Goal: Information Seeking & Learning: Learn about a topic

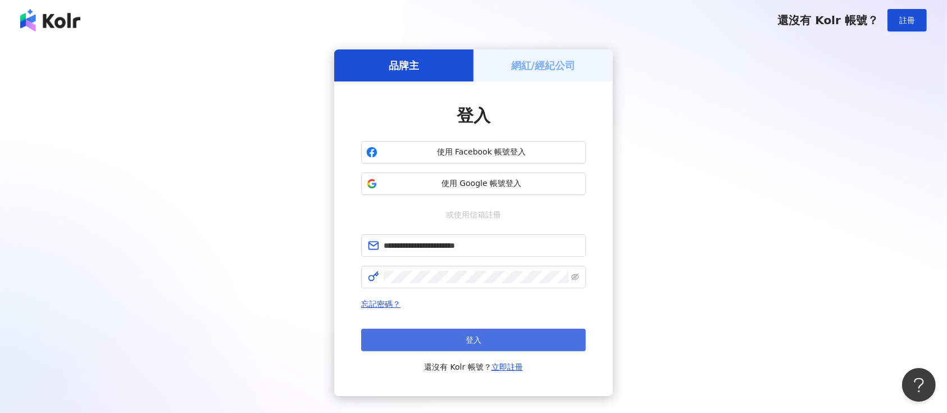
click at [563, 328] on button "登入" at bounding box center [473, 339] width 225 height 22
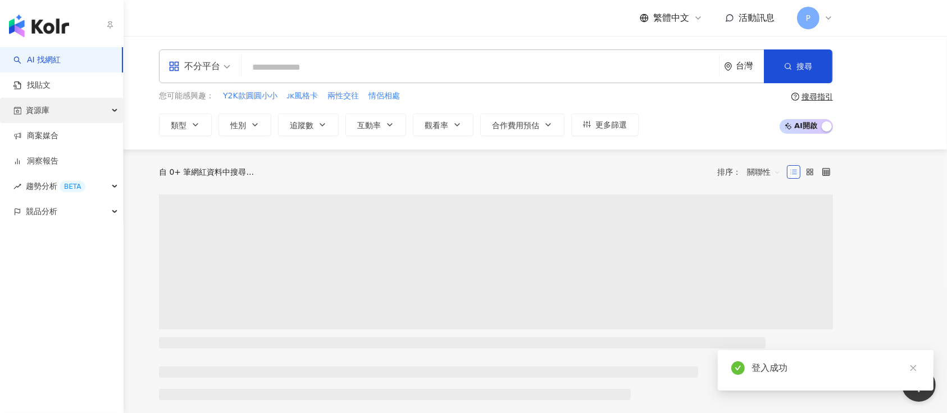
click at [40, 113] on span "資源庫" at bounding box center [38, 110] width 24 height 25
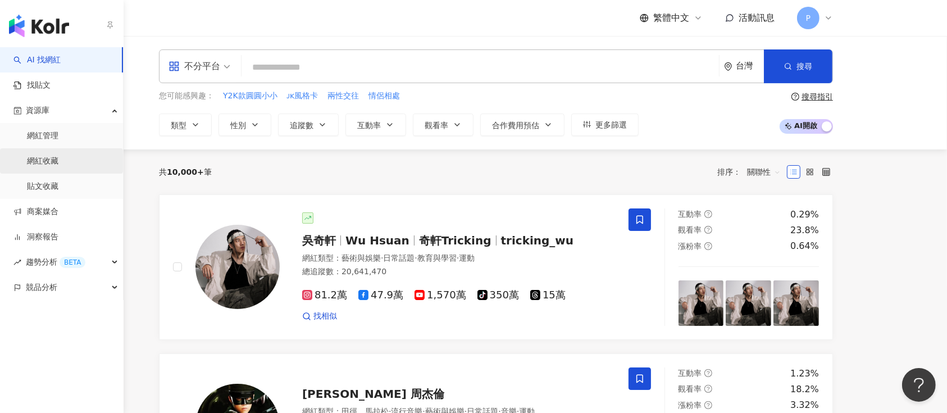
click at [58, 161] on link "網紅收藏" at bounding box center [42, 161] width 31 height 11
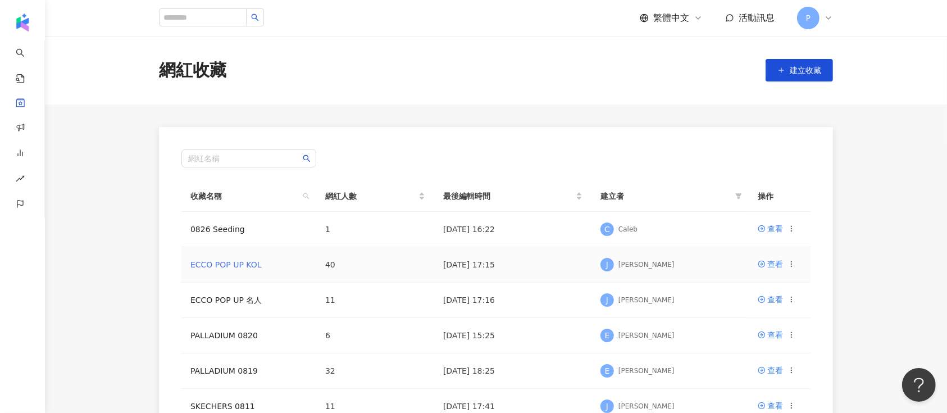
click at [232, 263] on link "ECCO POP UP KOL" at bounding box center [225, 264] width 71 height 9
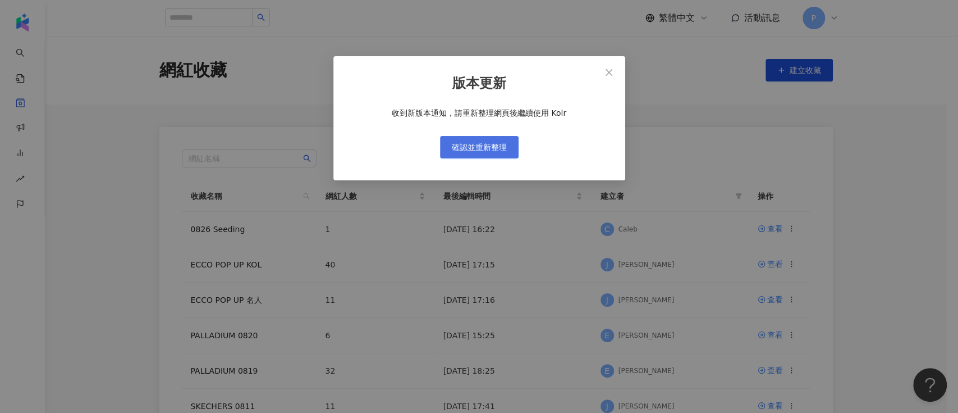
click at [462, 149] on span "確認並重新整理" at bounding box center [479, 147] width 55 height 9
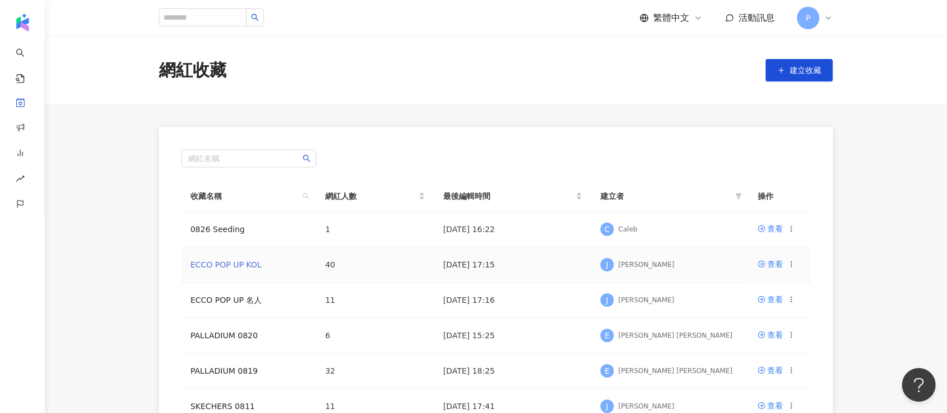
click at [223, 267] on link "ECCO POP UP KOL" at bounding box center [225, 264] width 71 height 9
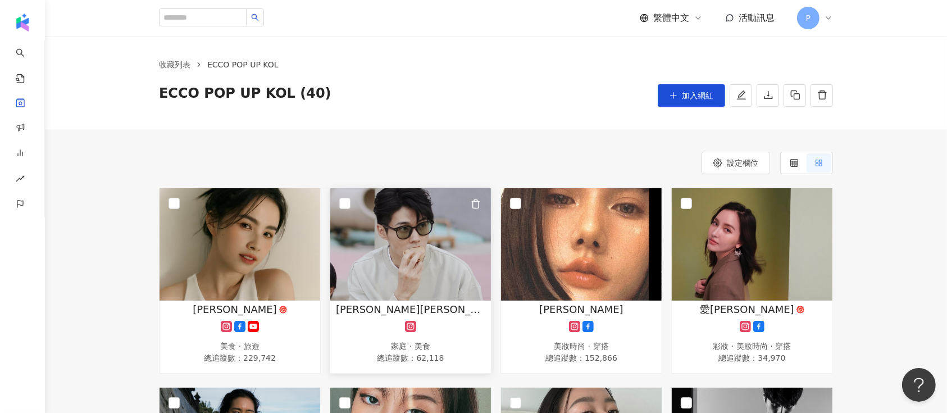
click at [425, 276] on img at bounding box center [410, 244] width 161 height 112
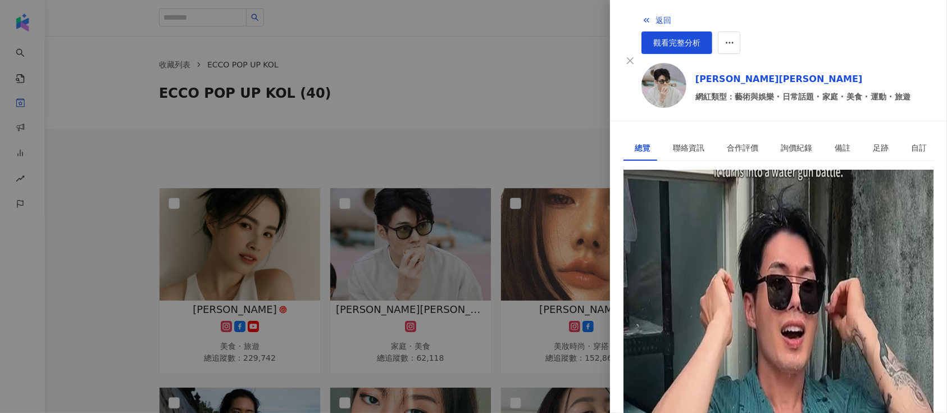
click at [700, 214] on div "https://www.instagram.com/chialun5/" at bounding box center [678, 220] width 88 height 12
click at [500, 81] on div at bounding box center [473, 206] width 947 height 413
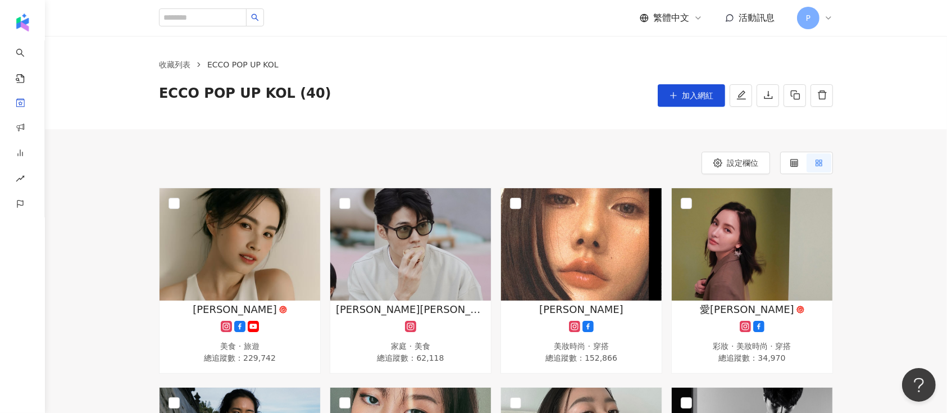
click at [663, 246] on div "胡曼達 美妝時尚 · 穿搭 總追蹤數 ： 152,866" at bounding box center [581, 281] width 171 height 186
click at [633, 247] on img at bounding box center [581, 244] width 161 height 112
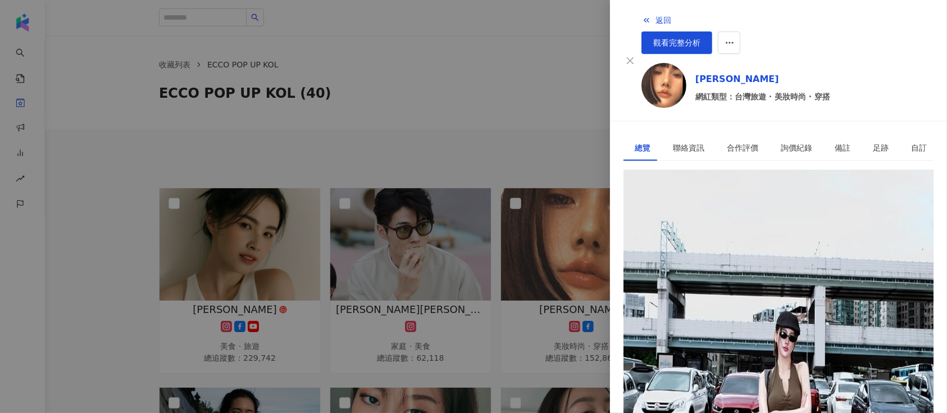
click at [722, 214] on div "https://www.instagram.com/amandahu0714/" at bounding box center [678, 220] width 88 height 12
click at [499, 115] on div at bounding box center [473, 206] width 947 height 413
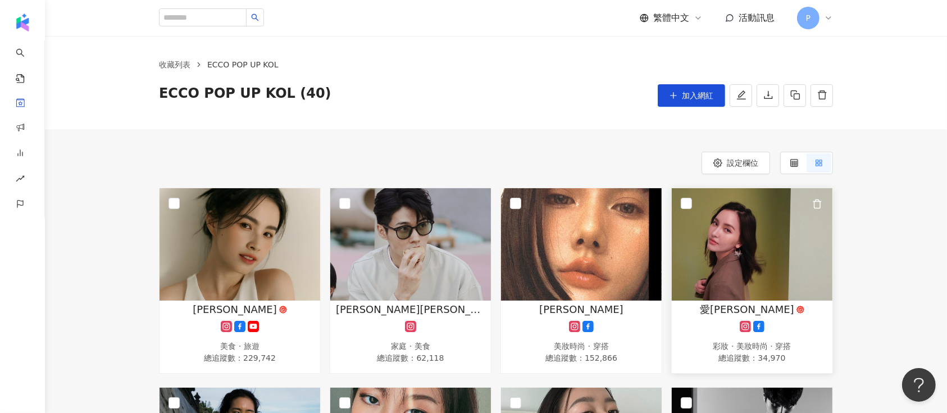
click at [754, 289] on img at bounding box center [752, 244] width 161 height 112
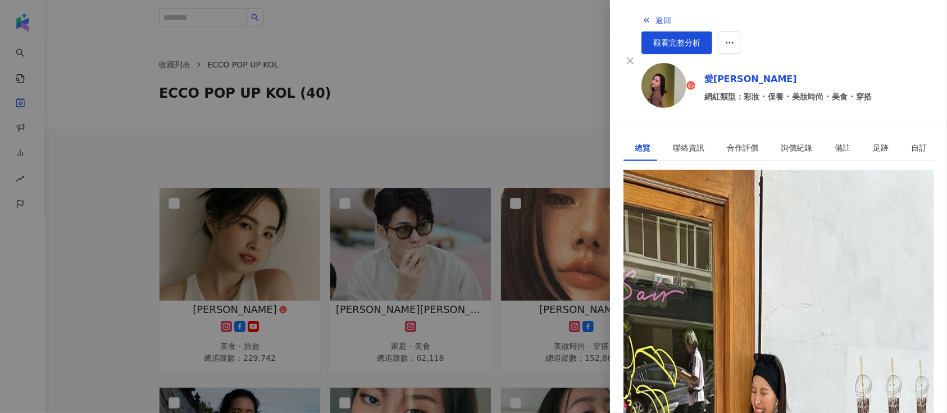
click at [678, 214] on div "https://www.instagram.com/spencerff/" at bounding box center [678, 220] width 88 height 12
click at [366, 134] on div at bounding box center [473, 206] width 947 height 413
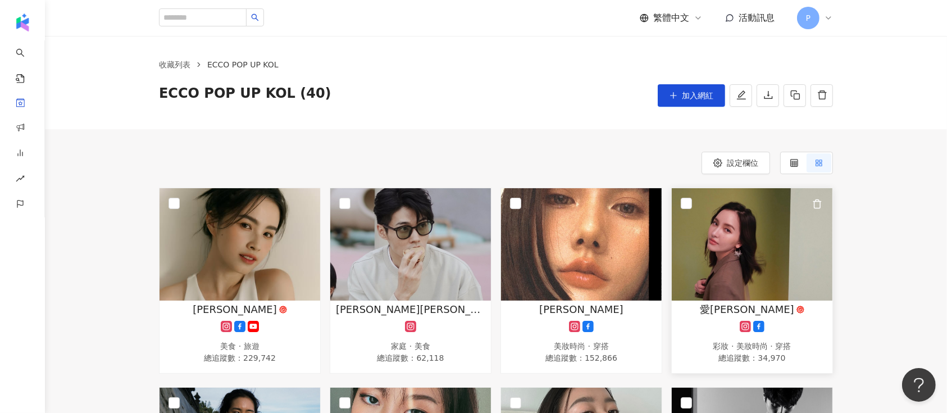
click at [760, 226] on img at bounding box center [752, 244] width 161 height 112
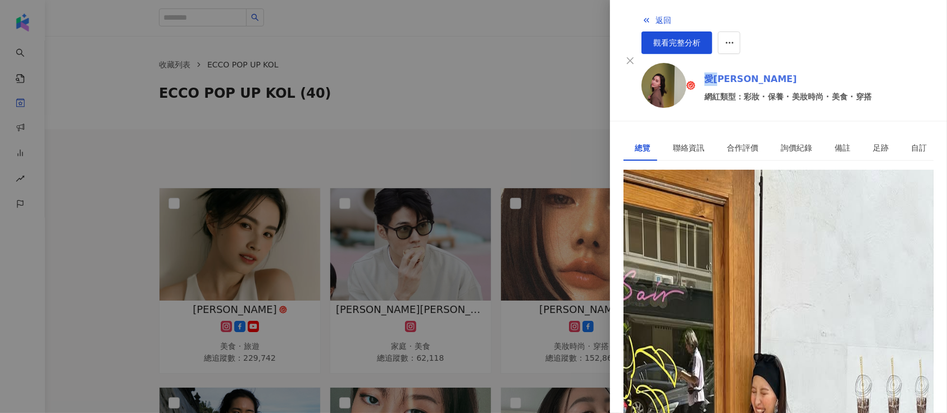
drag, startPoint x: 675, startPoint y: 60, endPoint x: 697, endPoint y: 59, distance: 21.9
click at [697, 63] on div "愛甯Spencer 網紅類型：彩妝 · 保養 · 美妝時尚 · 美食 · 穿搭" at bounding box center [787, 87] width 292 height 49
copy link "愛甯"
click at [264, 173] on div at bounding box center [473, 206] width 947 height 413
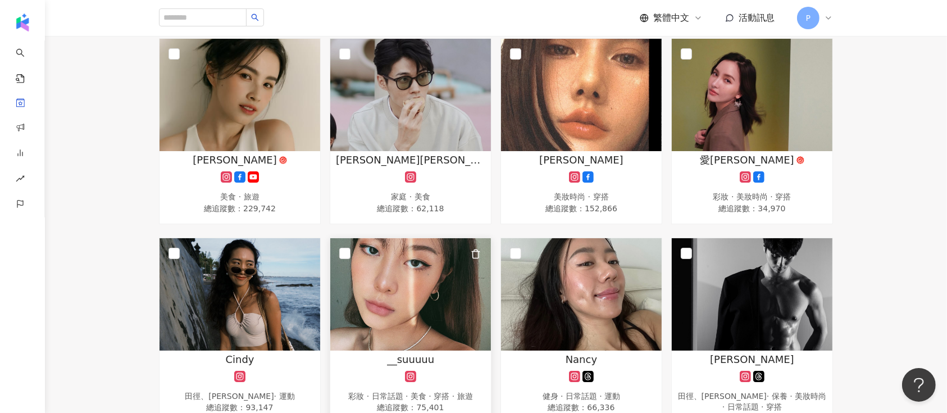
scroll to position [225, 0]
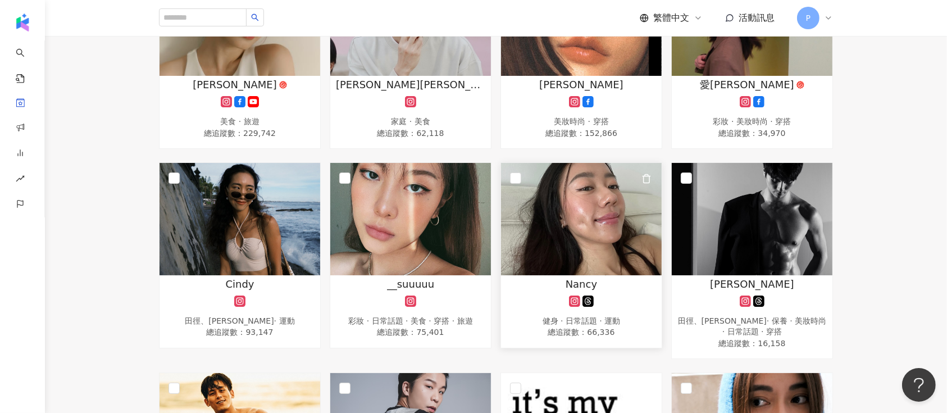
click at [556, 282] on div "Nancy" at bounding box center [580, 284] width 149 height 14
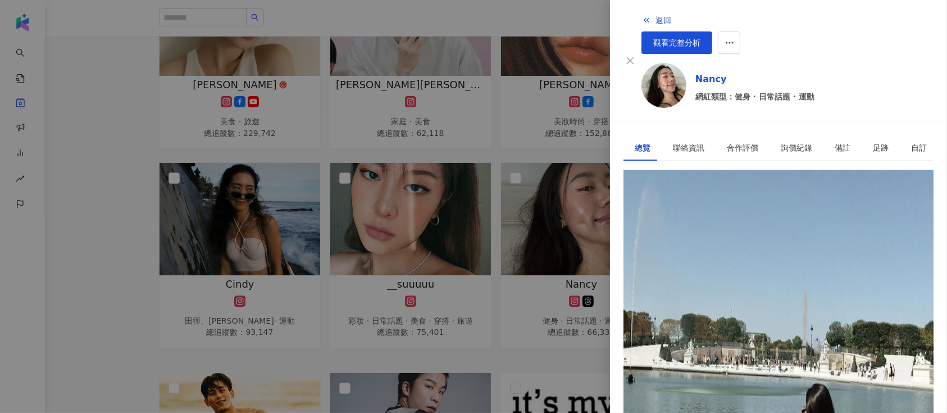
click at [701, 214] on div "https://www.instagram.com/nancy__zz/" at bounding box center [678, 220] width 88 height 12
click at [588, 152] on div at bounding box center [473, 206] width 947 height 413
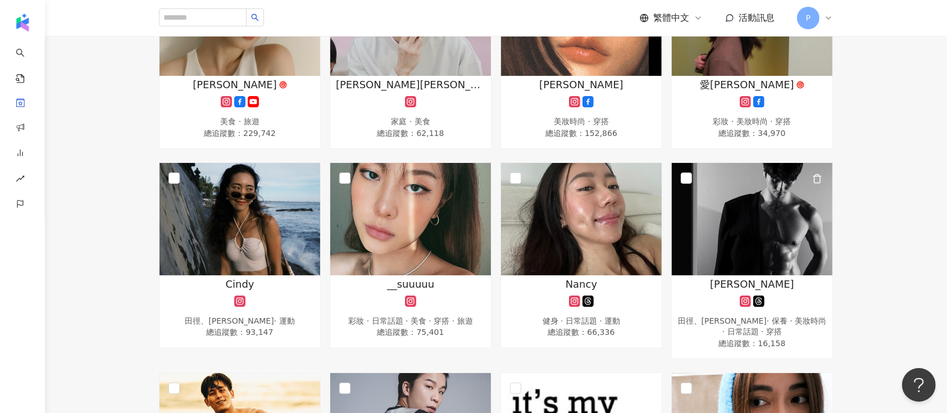
click at [746, 280] on span "蔣政" at bounding box center [752, 284] width 84 height 14
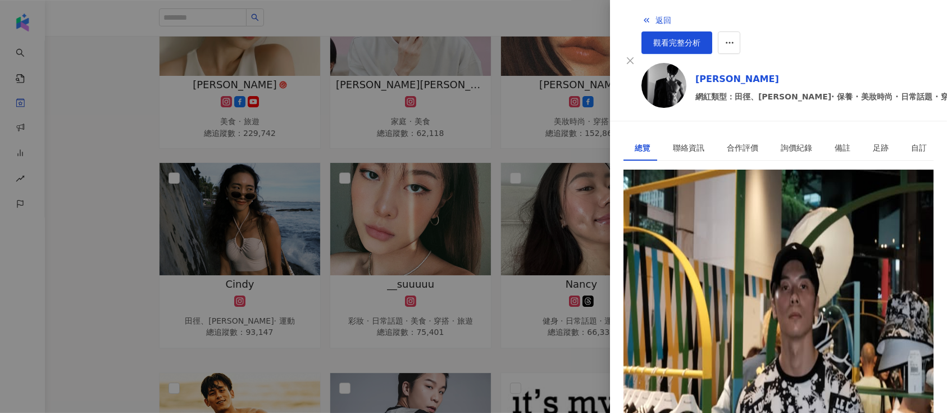
click at [673, 214] on div "https://www.instagram.com/jerry_jiang0421/" at bounding box center [678, 220] width 88 height 12
drag, startPoint x: 223, startPoint y: 101, endPoint x: 440, endPoint y: 1, distance: 238.4
click at [223, 101] on div at bounding box center [473, 206] width 947 height 413
